Goal: Task Accomplishment & Management: Complete application form

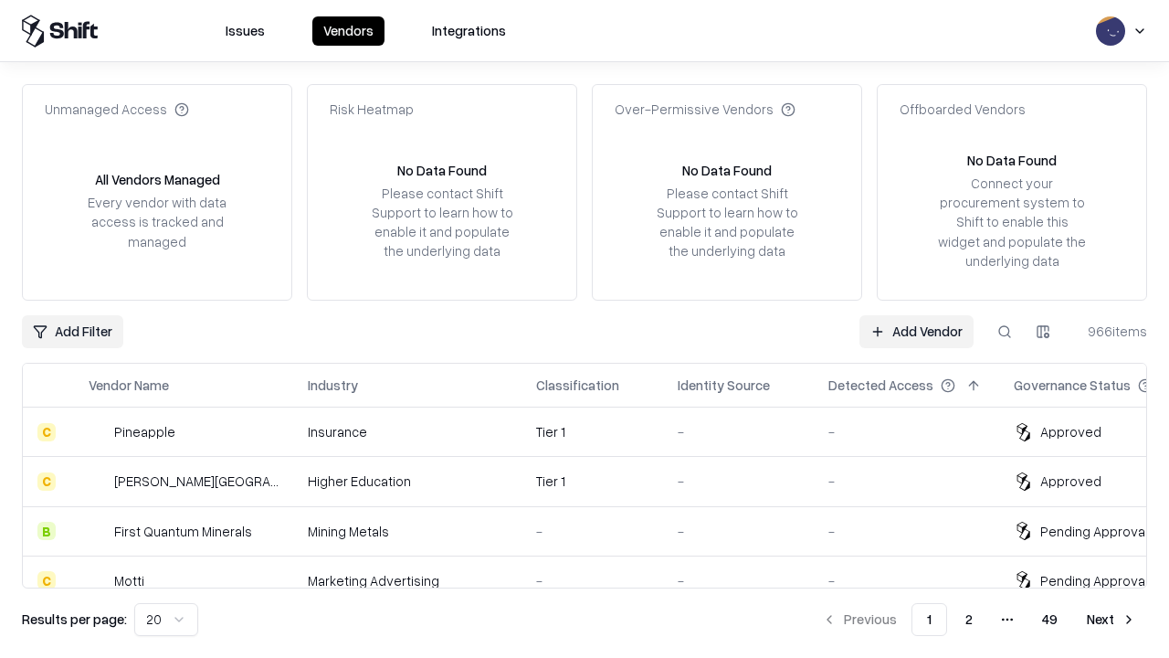
click at [916, 331] on link "Add Vendor" at bounding box center [917, 331] width 114 height 33
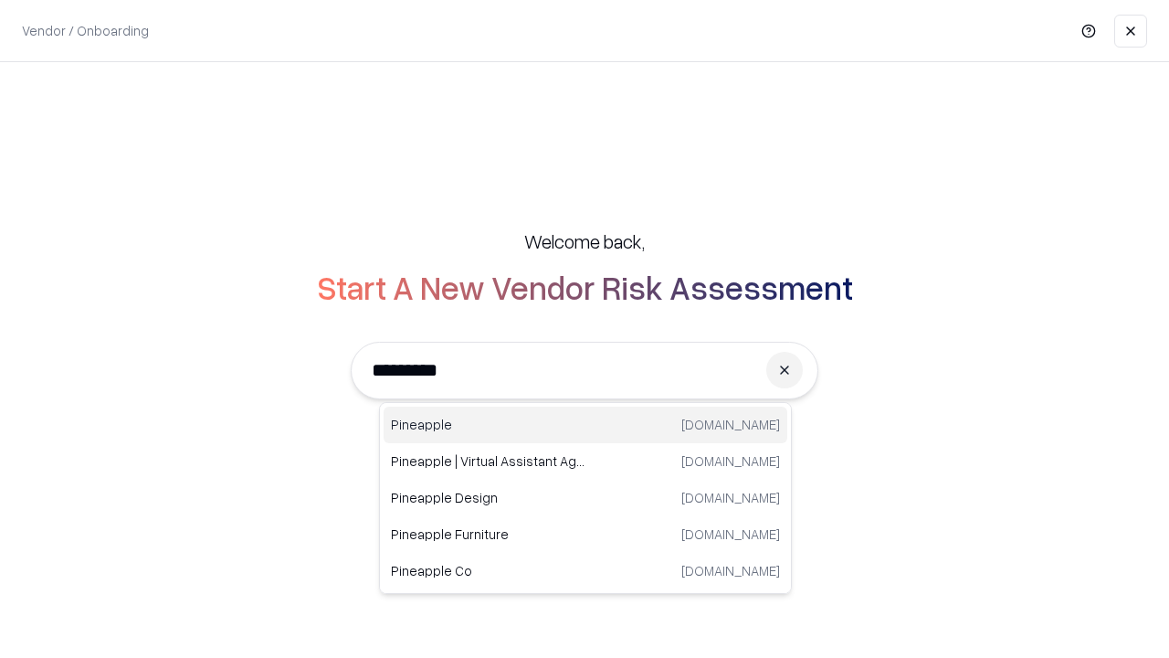
click at [586, 425] on div "Pineapple [DOMAIN_NAME]" at bounding box center [586, 424] width 404 height 37
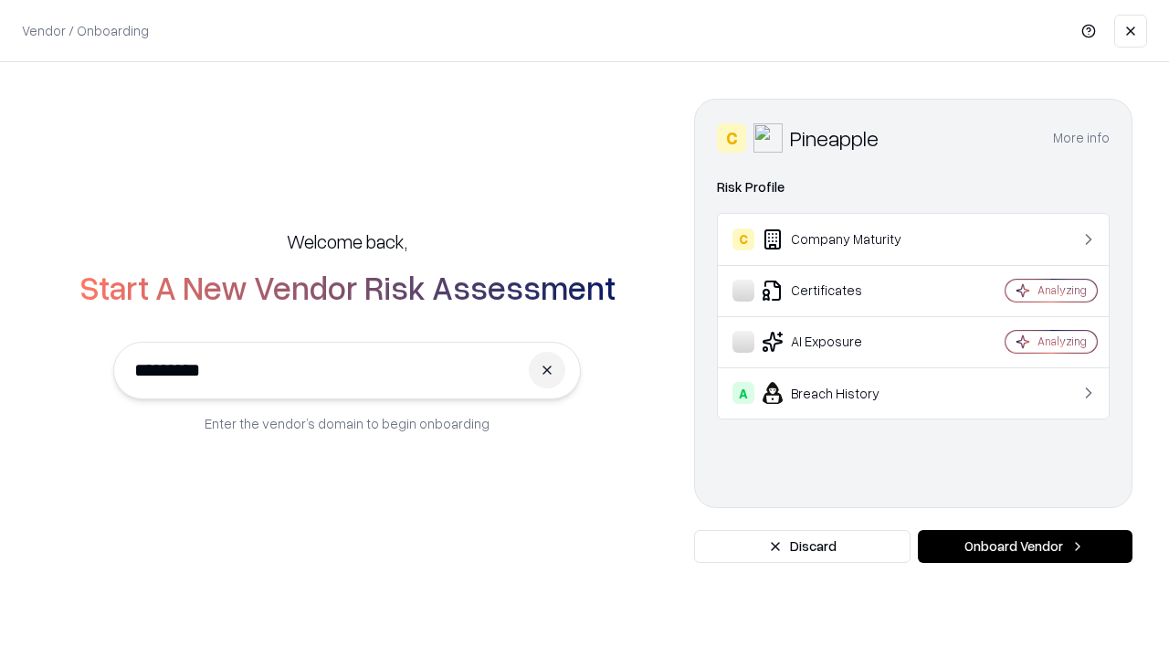
type input "*********"
click at [1025, 546] on button "Onboard Vendor" at bounding box center [1025, 546] width 215 height 33
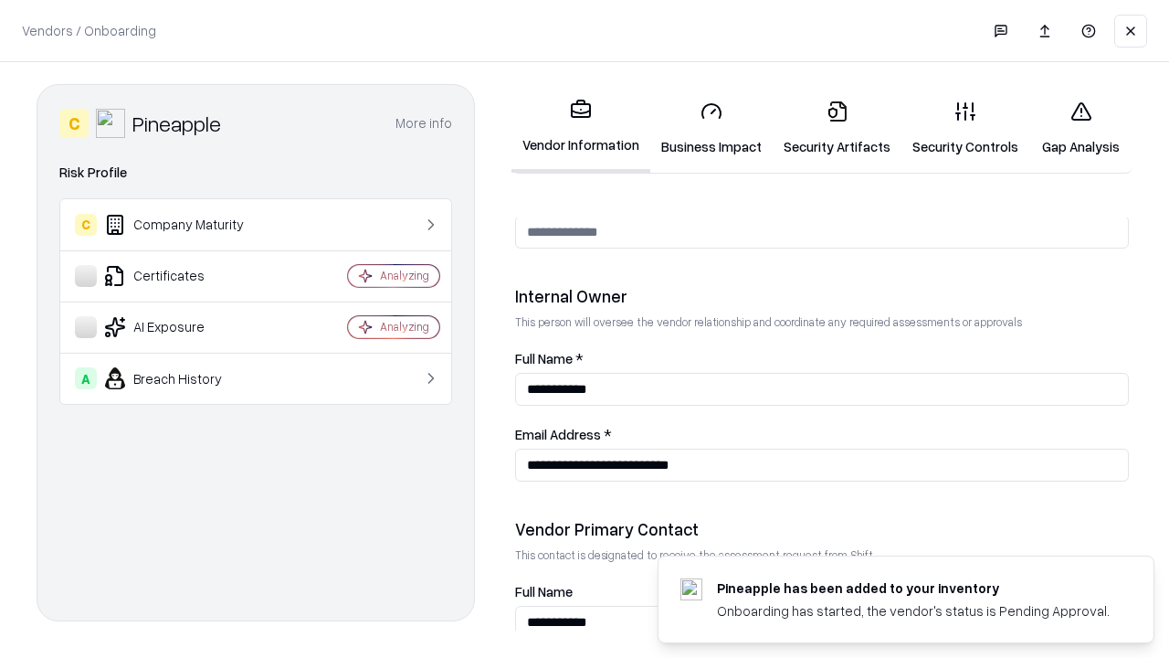
scroll to position [946, 0]
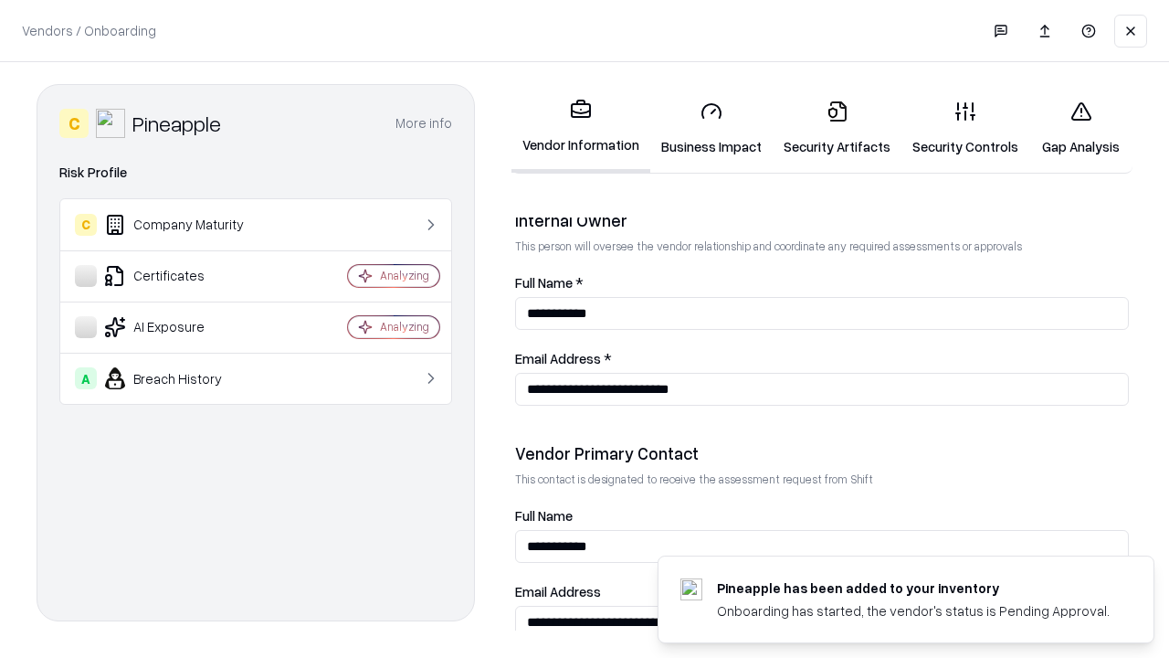
click at [712, 128] on link "Business Impact" at bounding box center [711, 128] width 122 height 85
click at [1081, 128] on link "Gap Analysis" at bounding box center [1080, 128] width 103 height 85
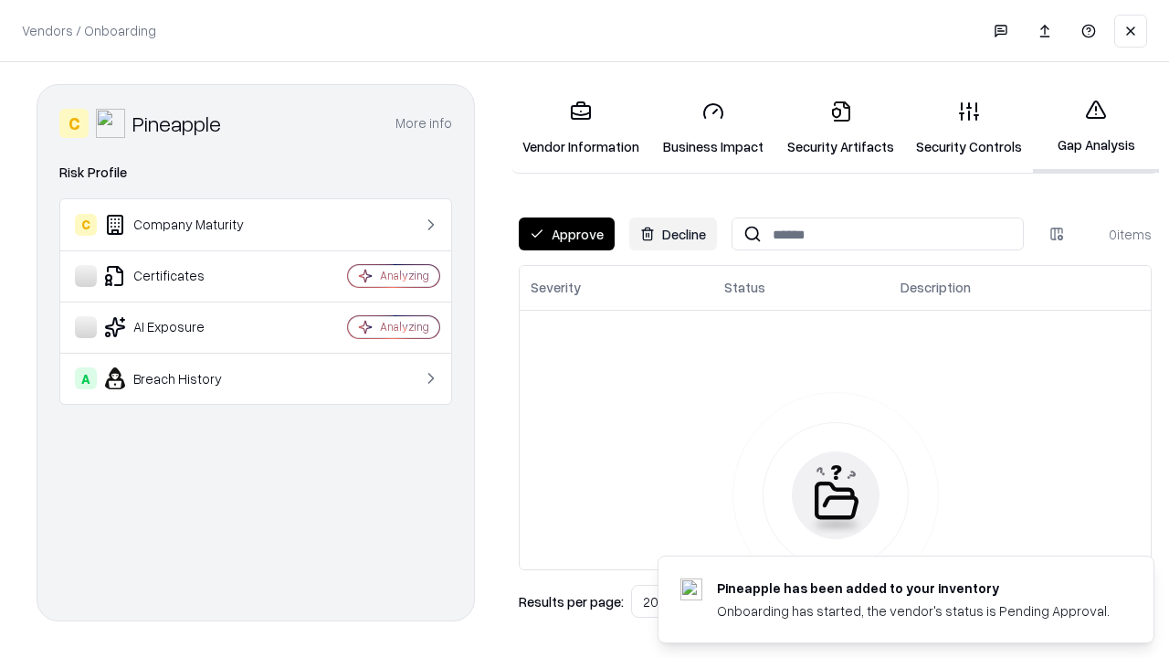
click at [566, 234] on button "Approve" at bounding box center [567, 233] width 96 height 33
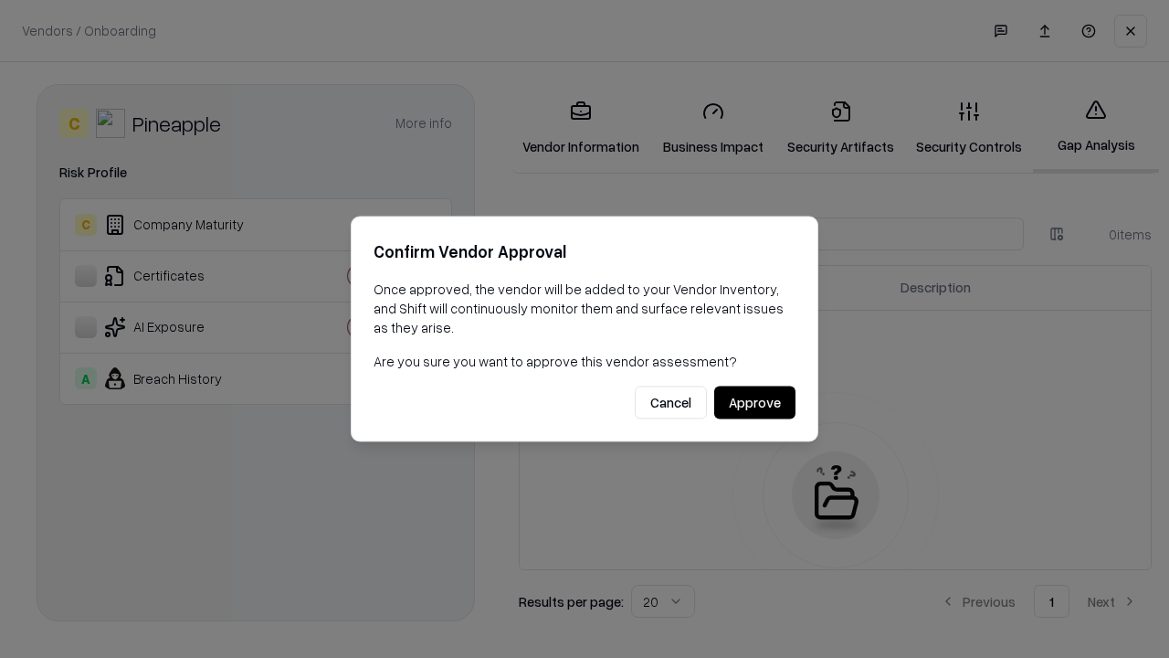
click at [754, 402] on button "Approve" at bounding box center [754, 402] width 81 height 33
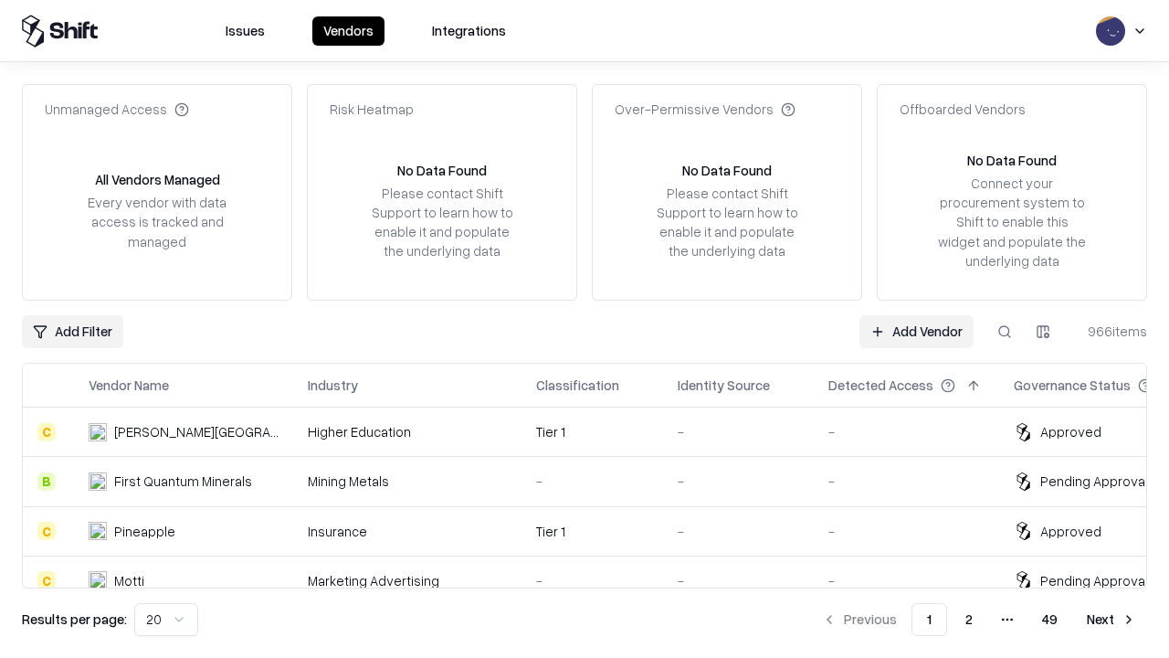
type input "*********"
click at [916, 331] on link "Add Vendor" at bounding box center [917, 331] width 114 height 33
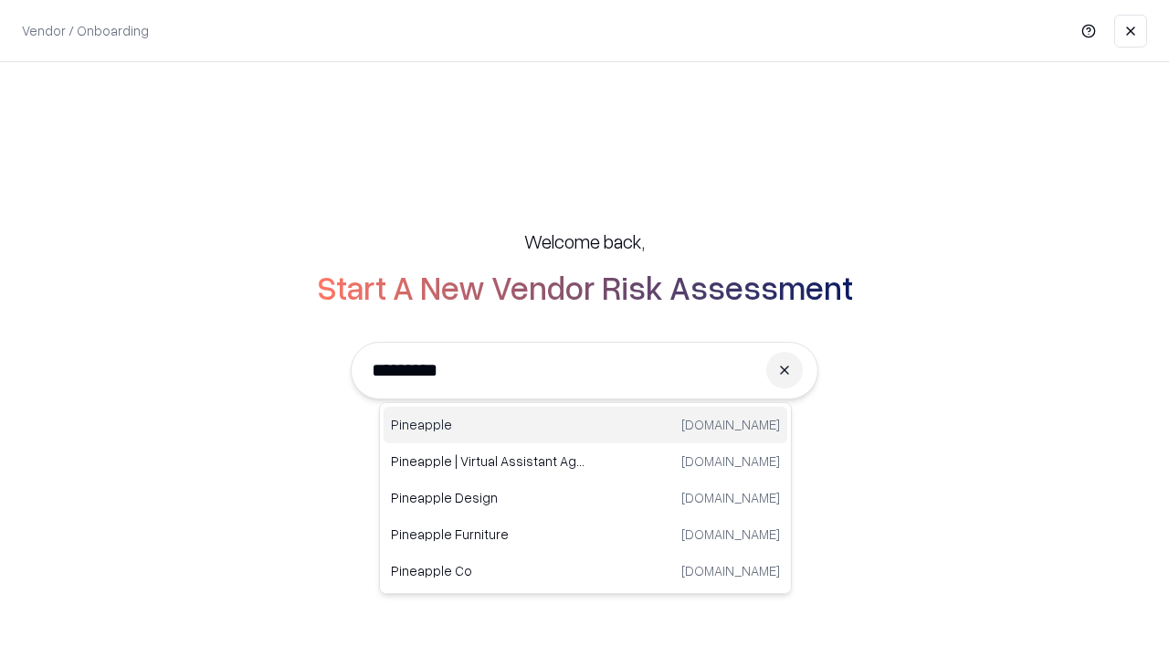
click at [586, 425] on div "Pineapple [DOMAIN_NAME]" at bounding box center [586, 424] width 404 height 37
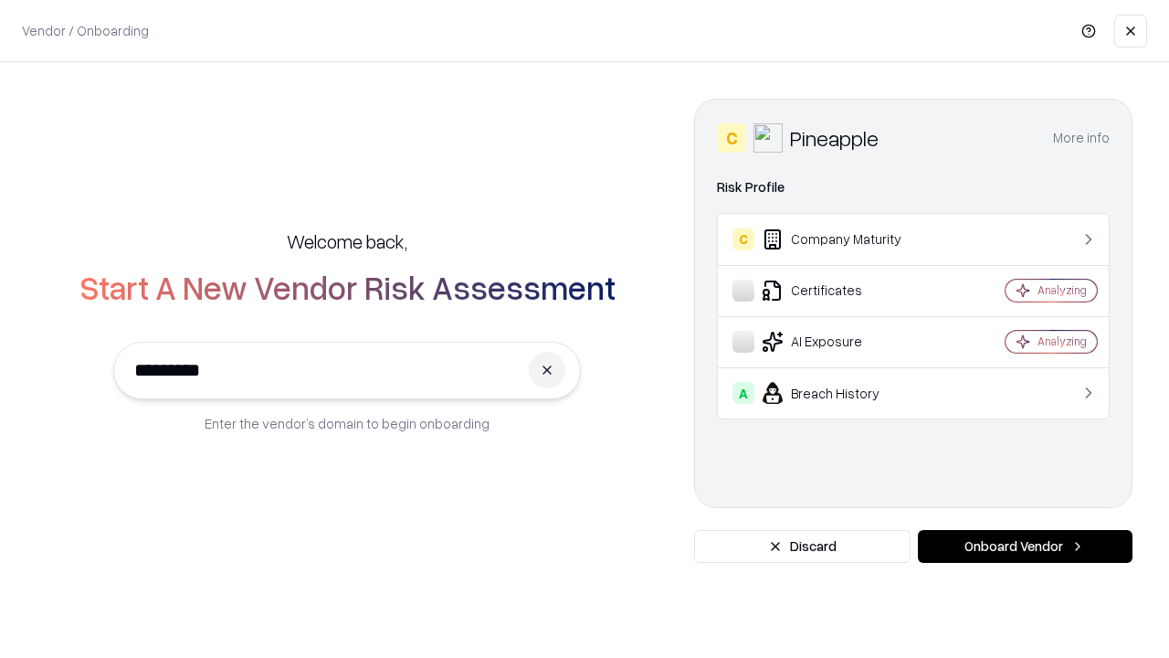
type input "*********"
click at [1025, 546] on button "Onboard Vendor" at bounding box center [1025, 546] width 215 height 33
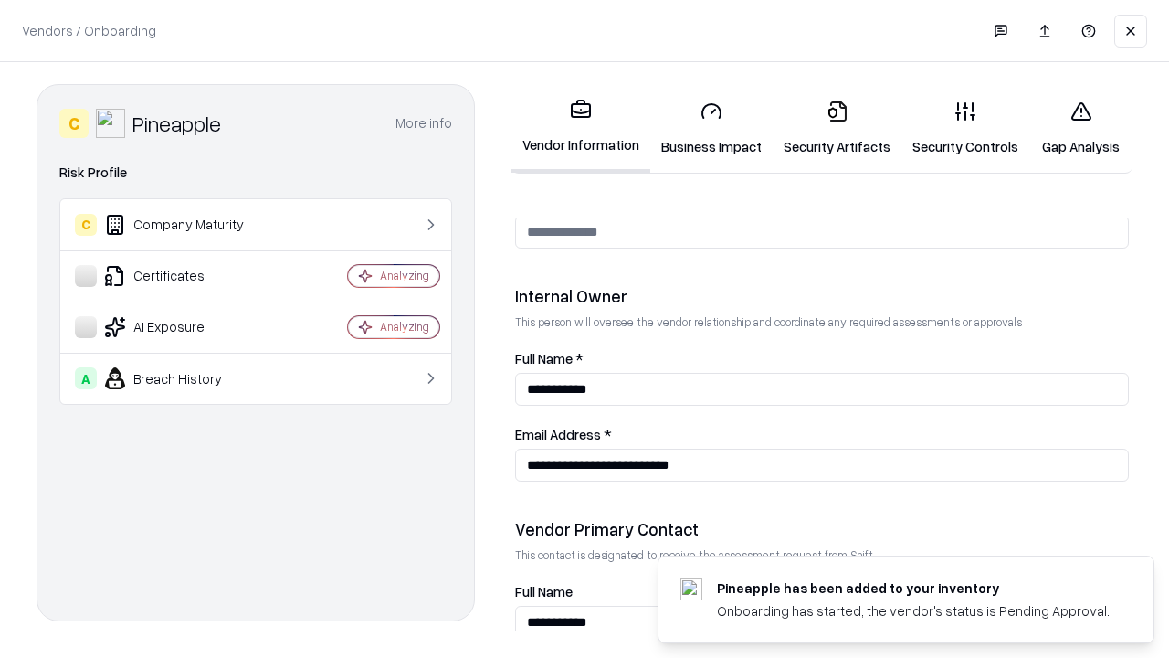
scroll to position [946, 0]
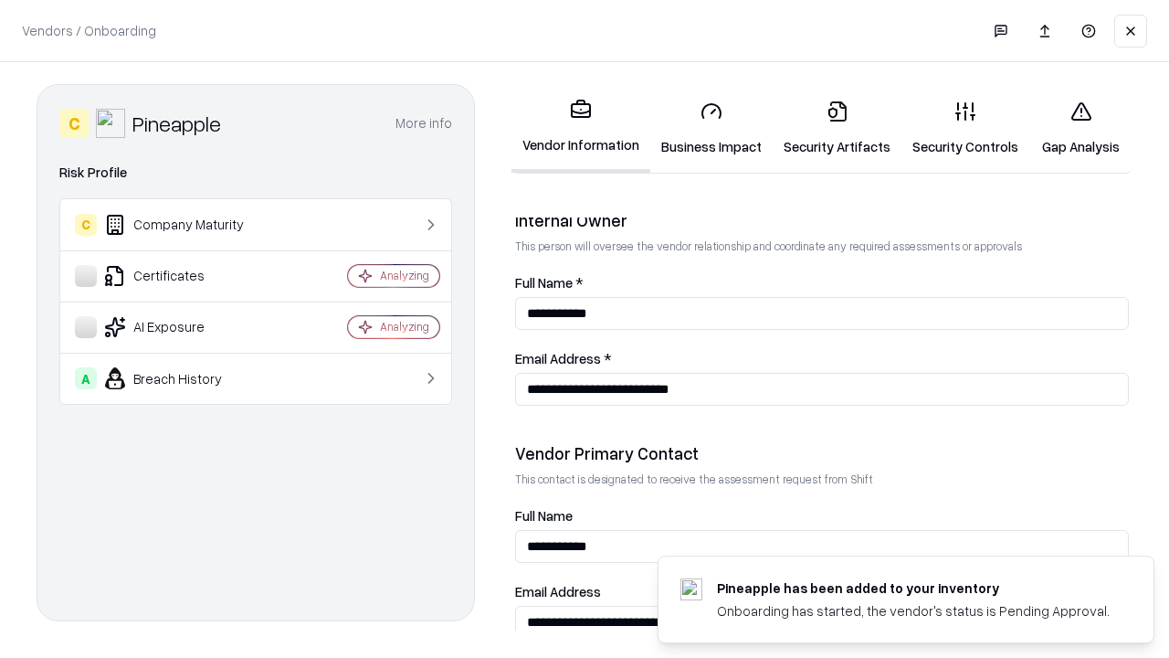
click at [1081, 128] on link "Gap Analysis" at bounding box center [1080, 128] width 103 height 85
